Goal: Information Seeking & Learning: Learn about a topic

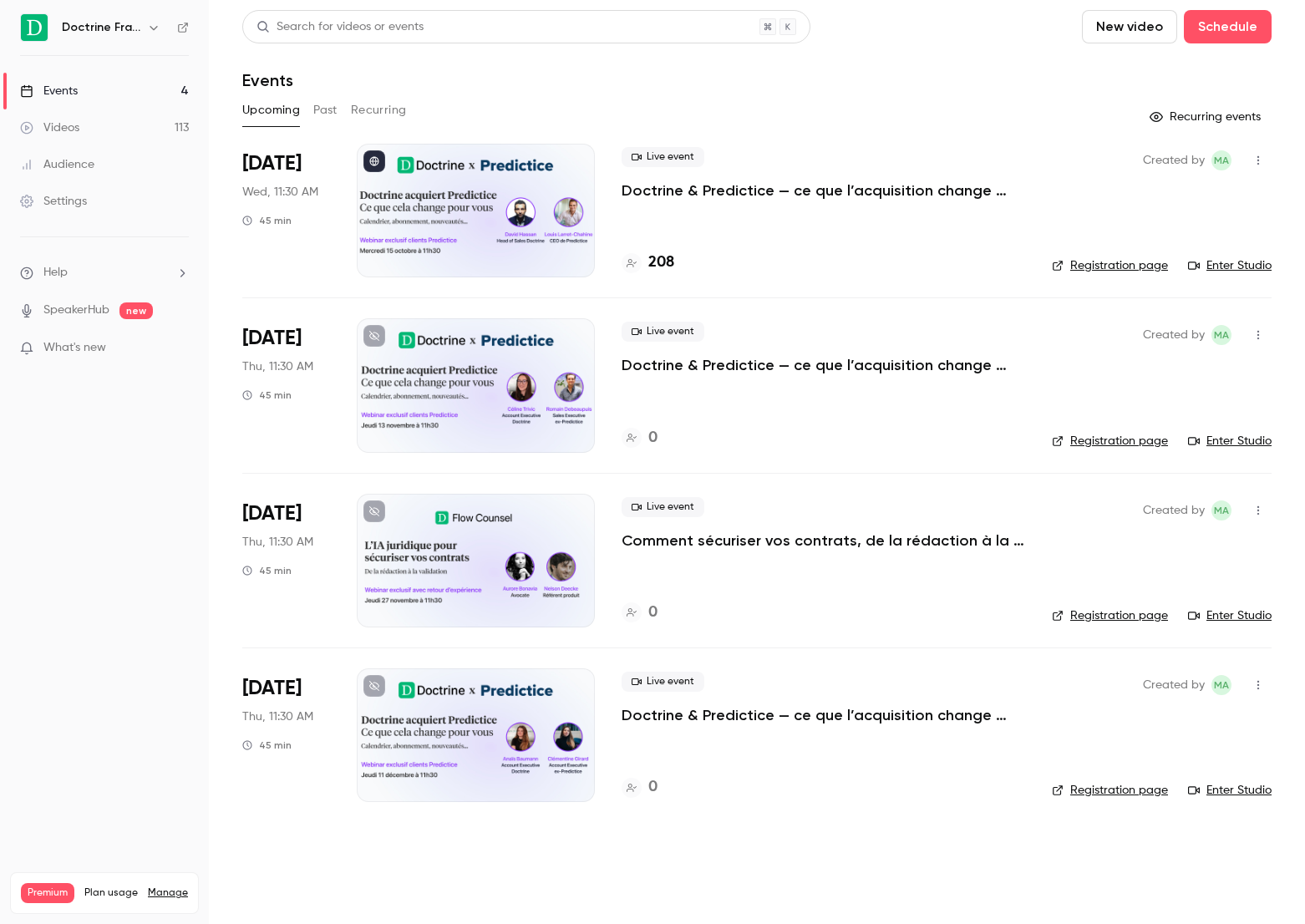
click at [321, 112] on button "Past" at bounding box center [325, 110] width 24 height 27
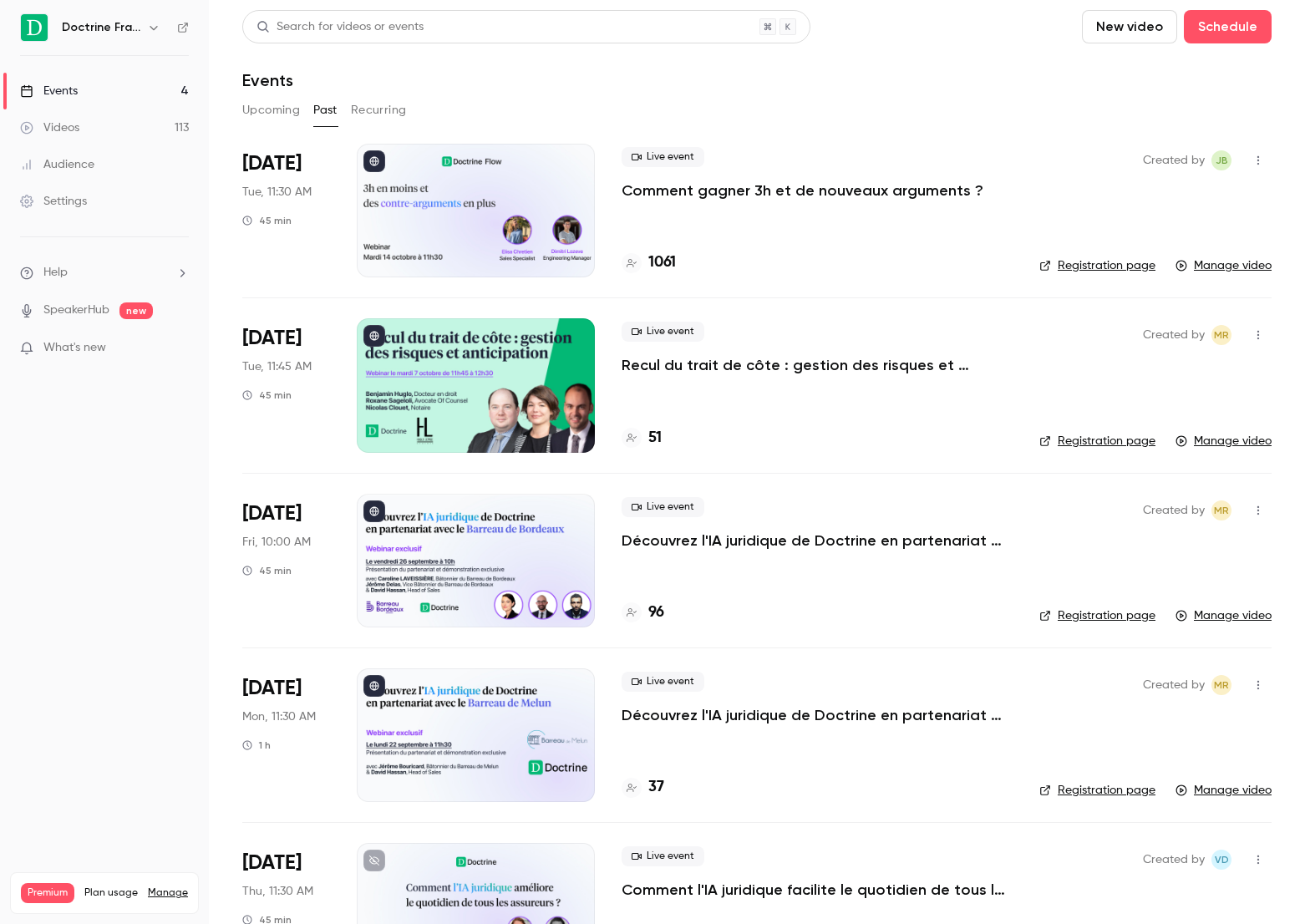
click at [791, 188] on p "Comment gagner 3h et de nouveaux arguments ?" at bounding box center [802, 190] width 362 height 20
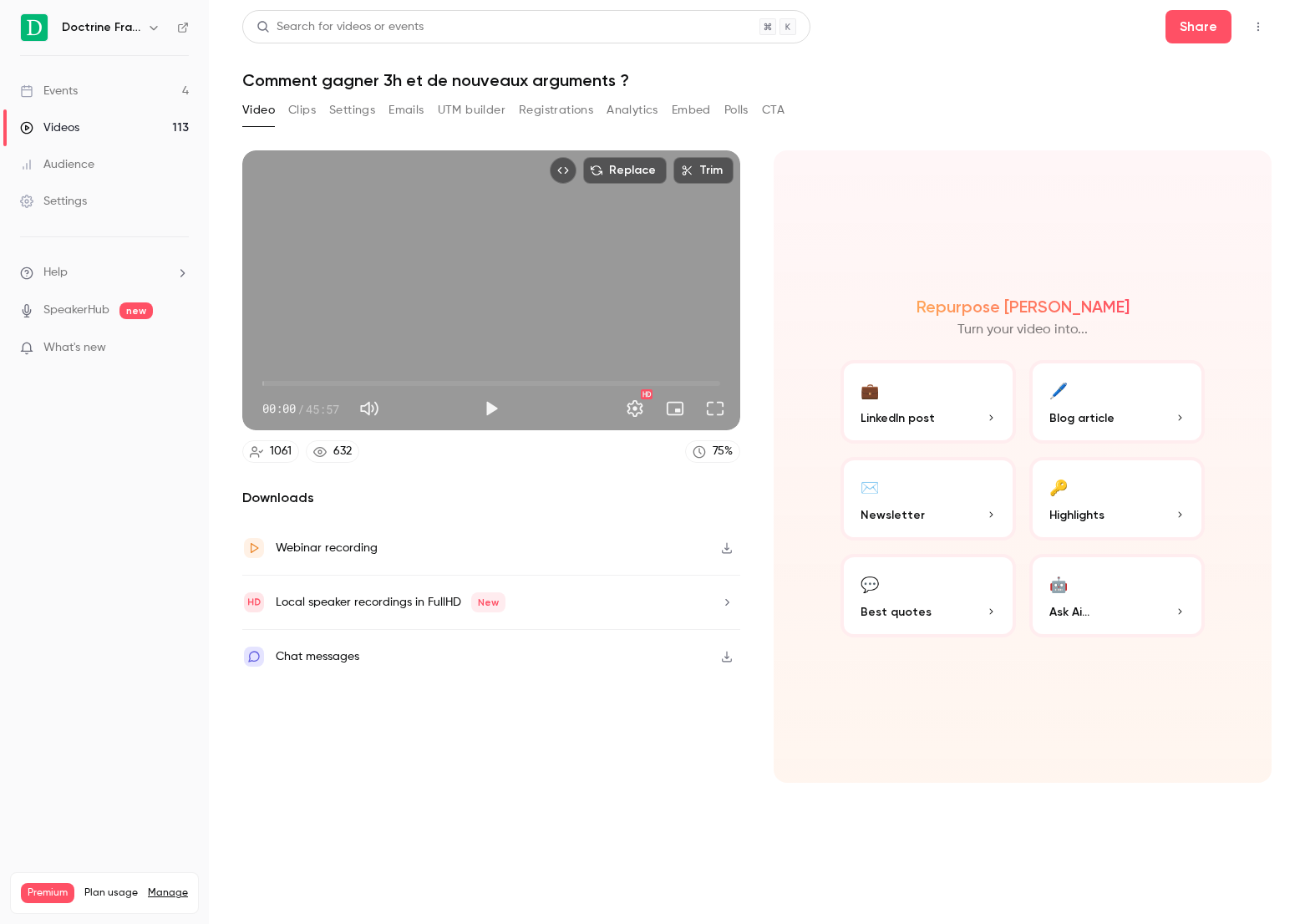
click at [640, 102] on button "Analytics" at bounding box center [632, 110] width 51 height 27
